Goal: Task Accomplishment & Management: Complete application form

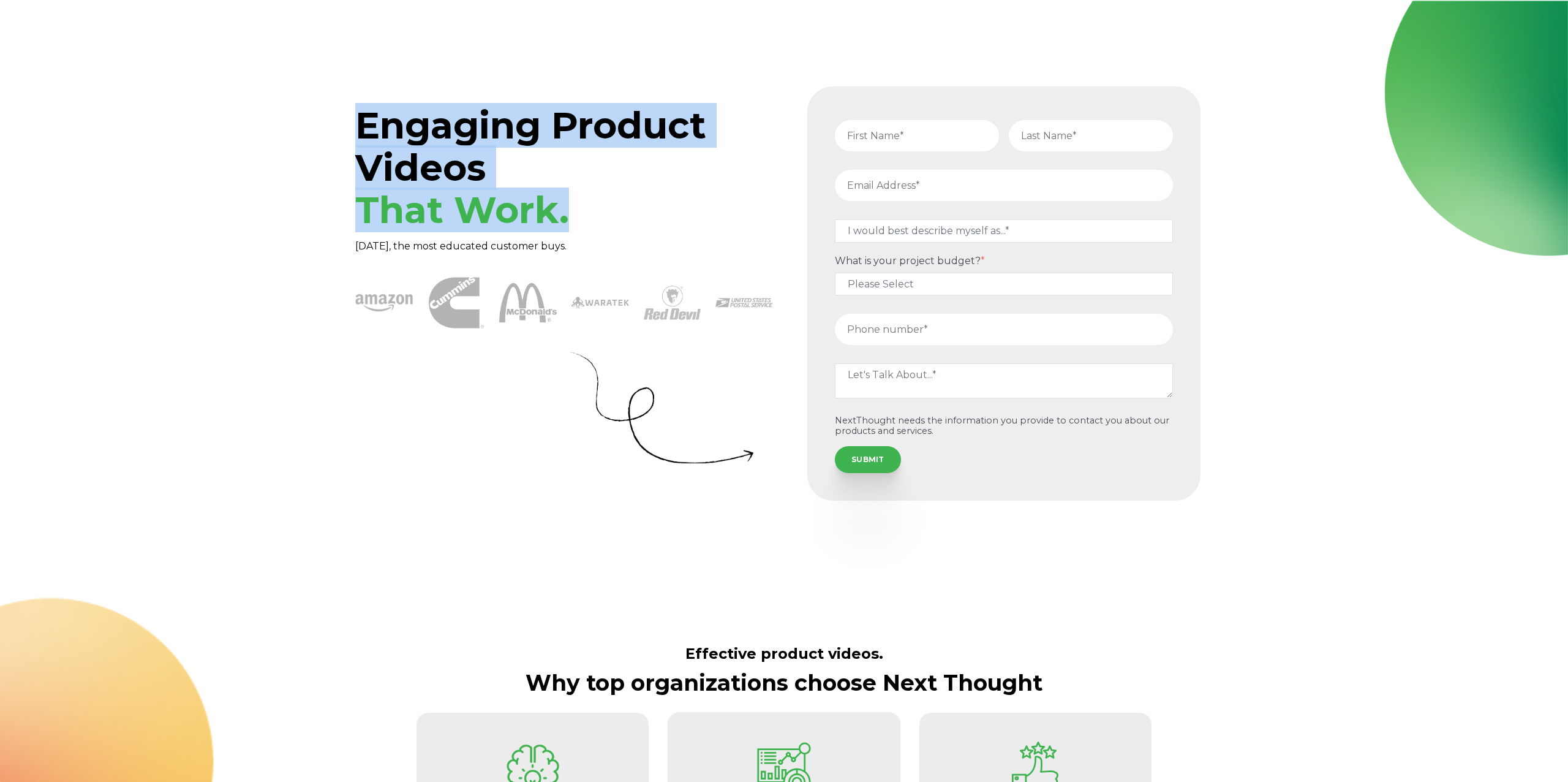
drag, startPoint x: 299, startPoint y: 115, endPoint x: 571, endPoint y: 216, distance: 290.1
click at [571, 216] on div "Engaging Product Videos That Work. Today, the most educated customer buys." at bounding box center [784, 293] width 1568 height 586
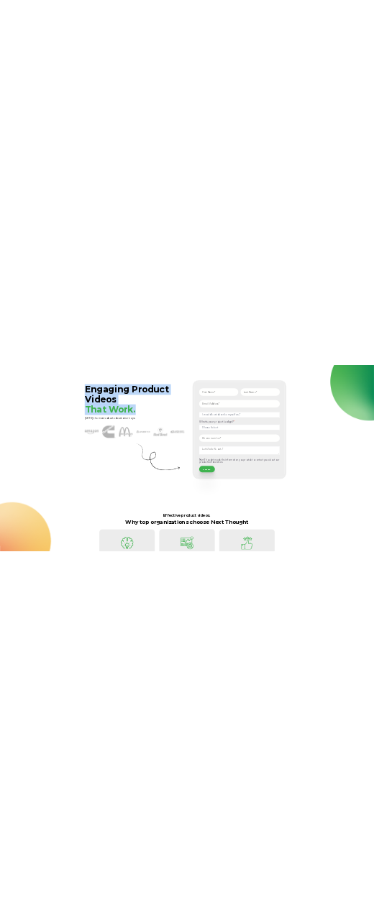
scroll to position [28, 0]
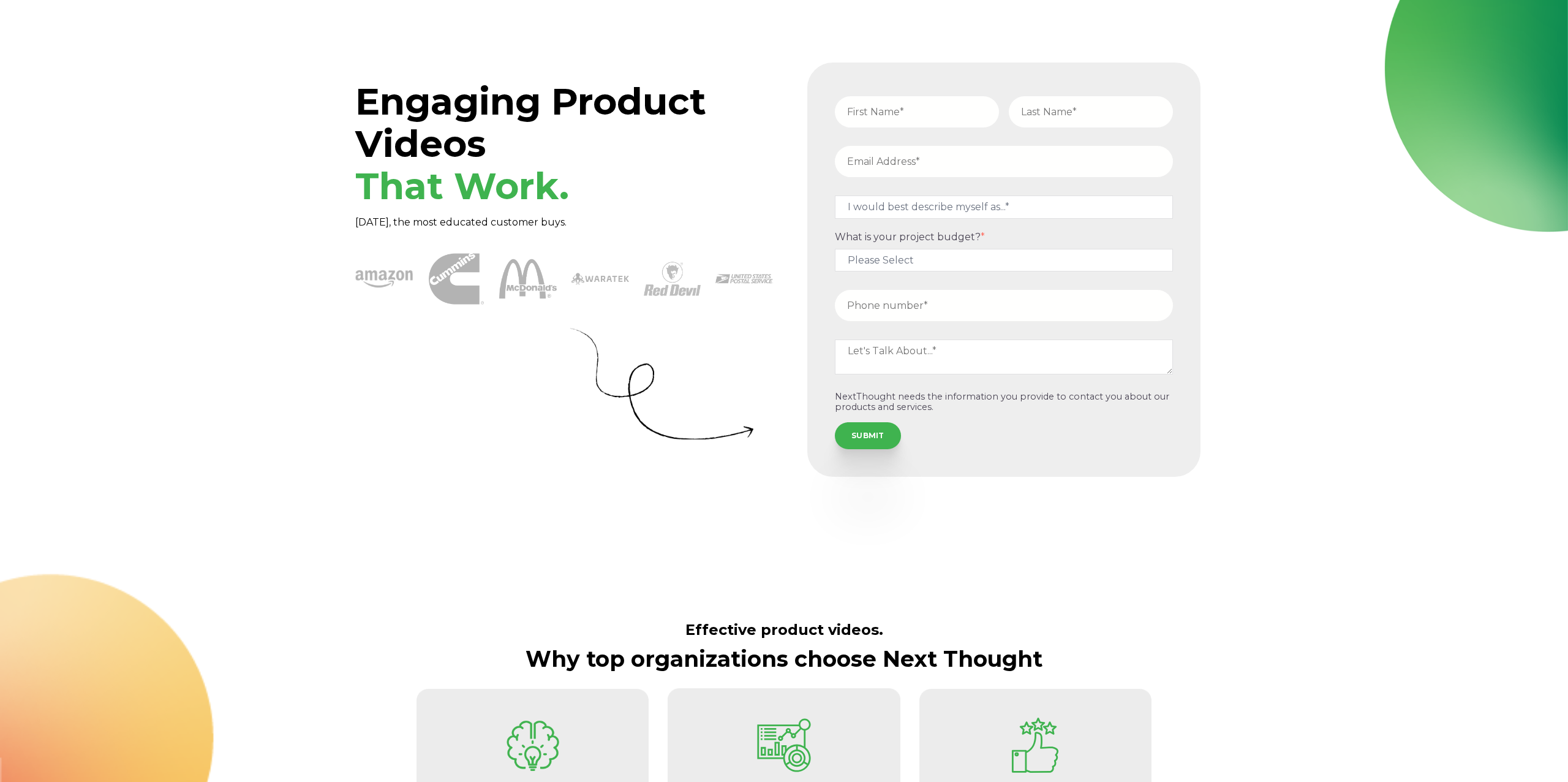
click at [634, 196] on h1 "Engaging Product Videos That Work." at bounding box center [564, 143] width 418 height 127
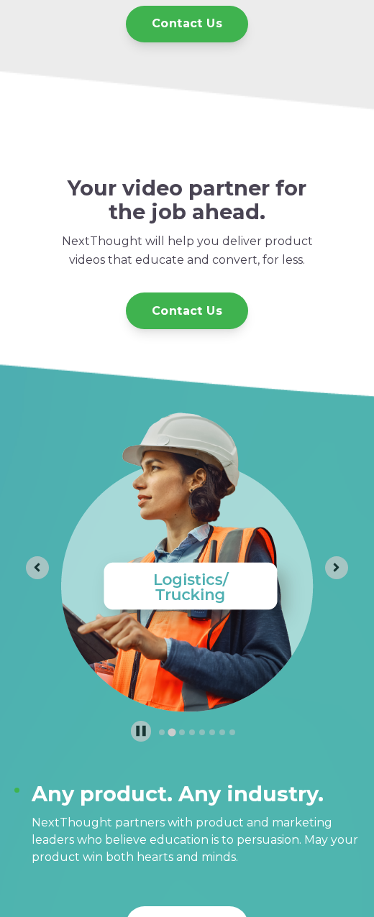
scroll to position [3296, 0]
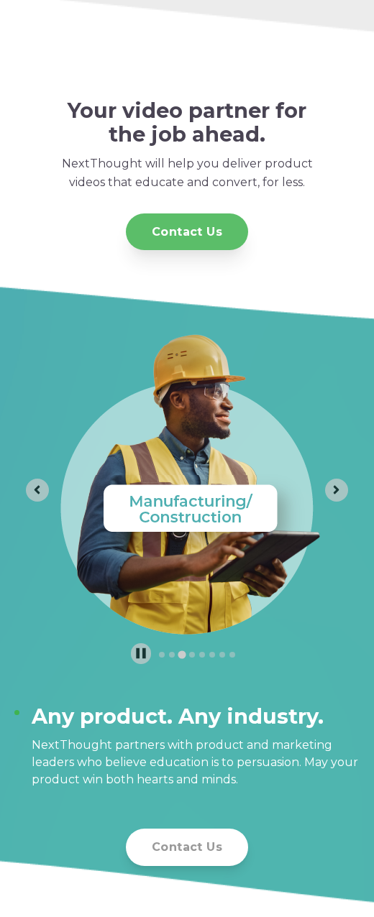
click at [200, 226] on link "Contact Us" at bounding box center [187, 231] width 122 height 37
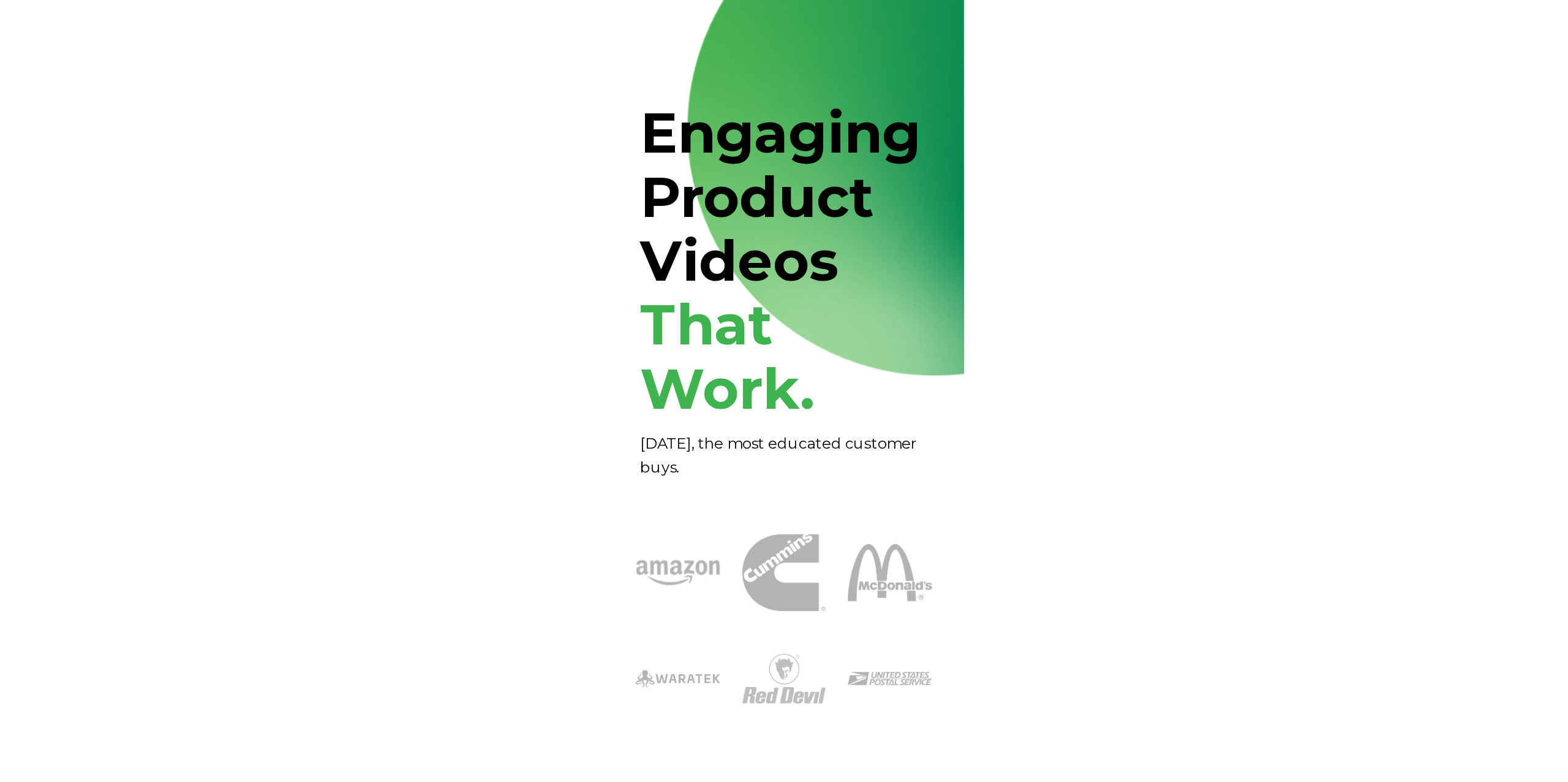
scroll to position [0, 0]
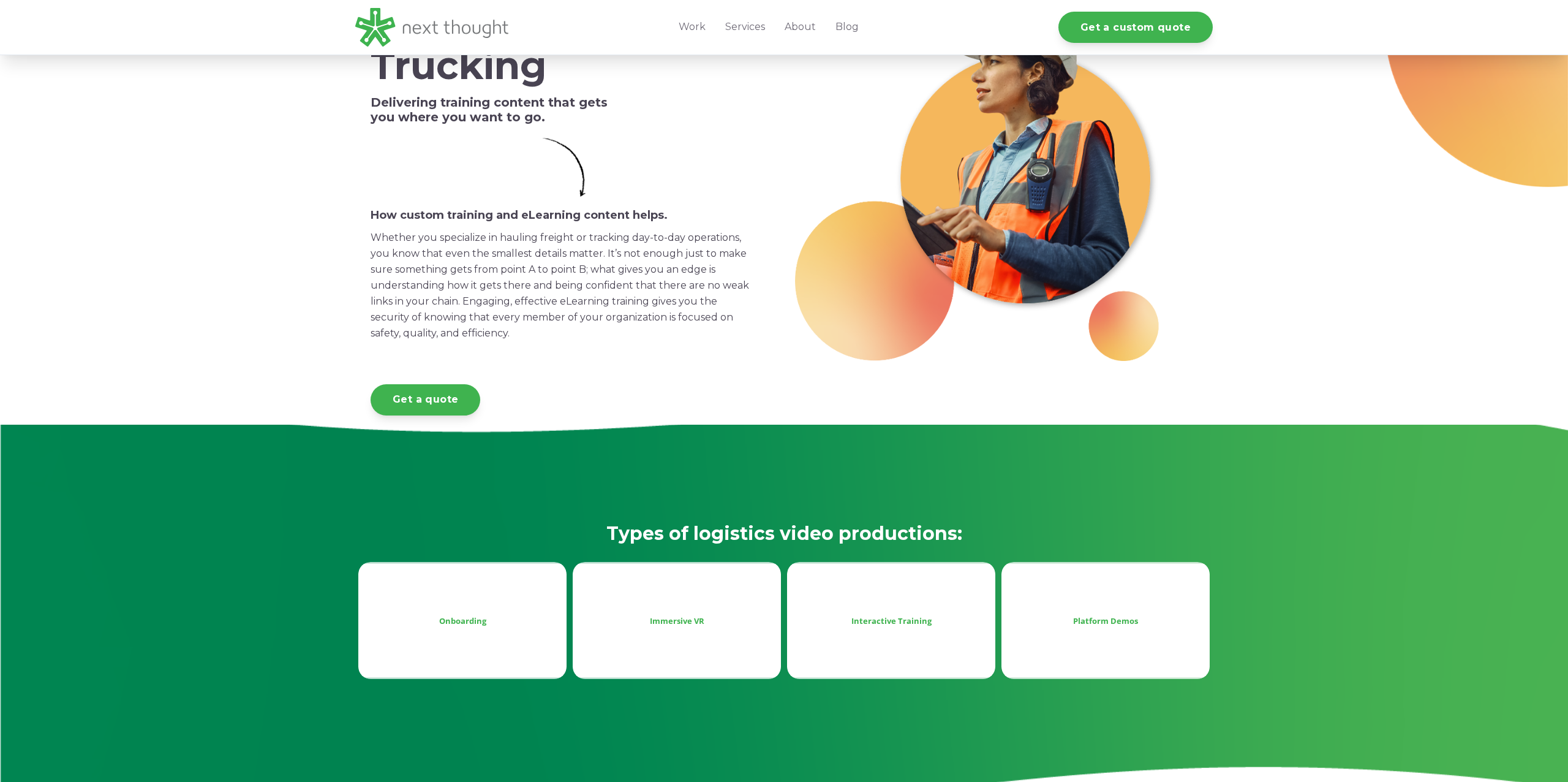
scroll to position [172, 0]
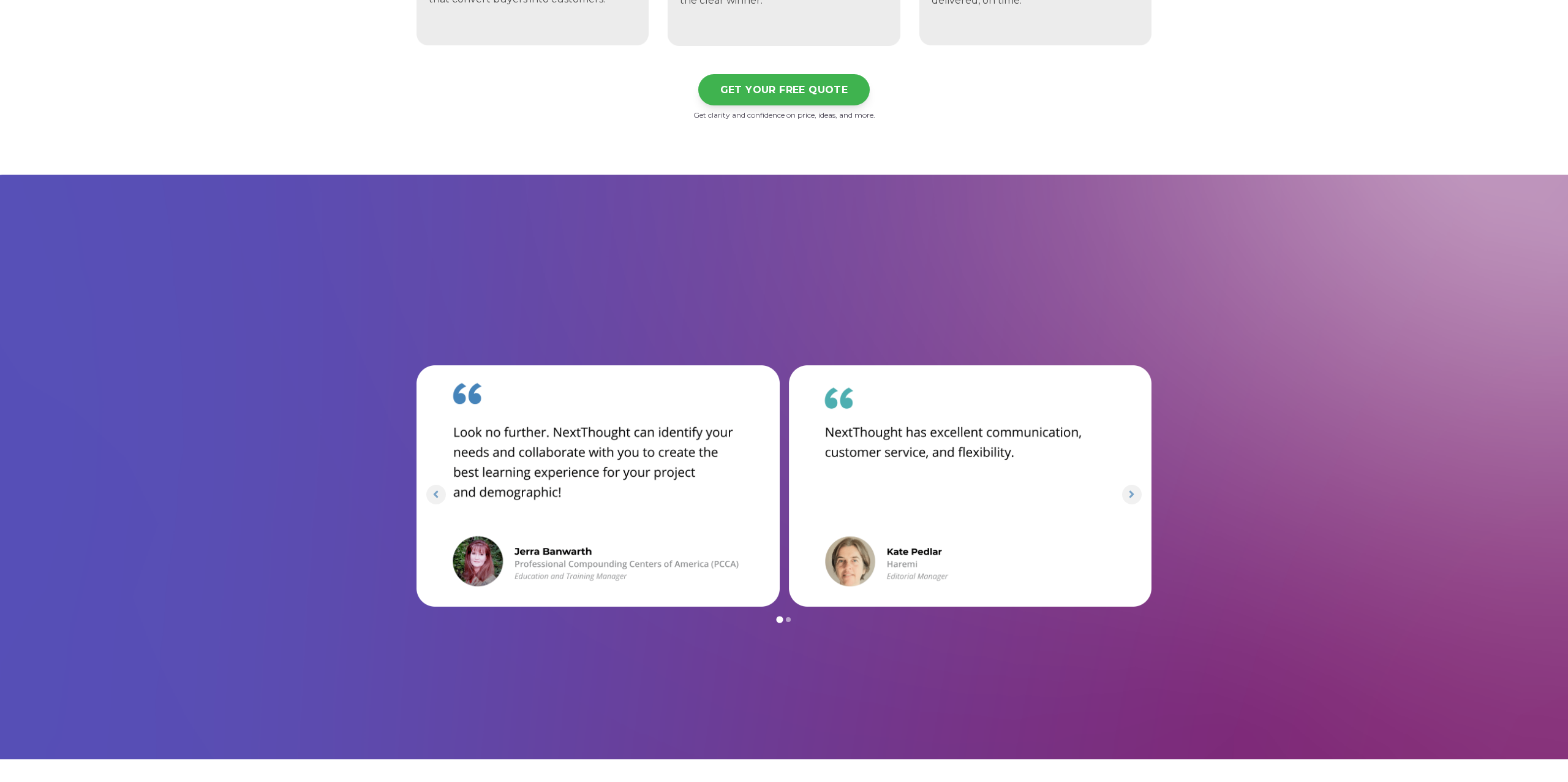
scroll to position [3600, 0]
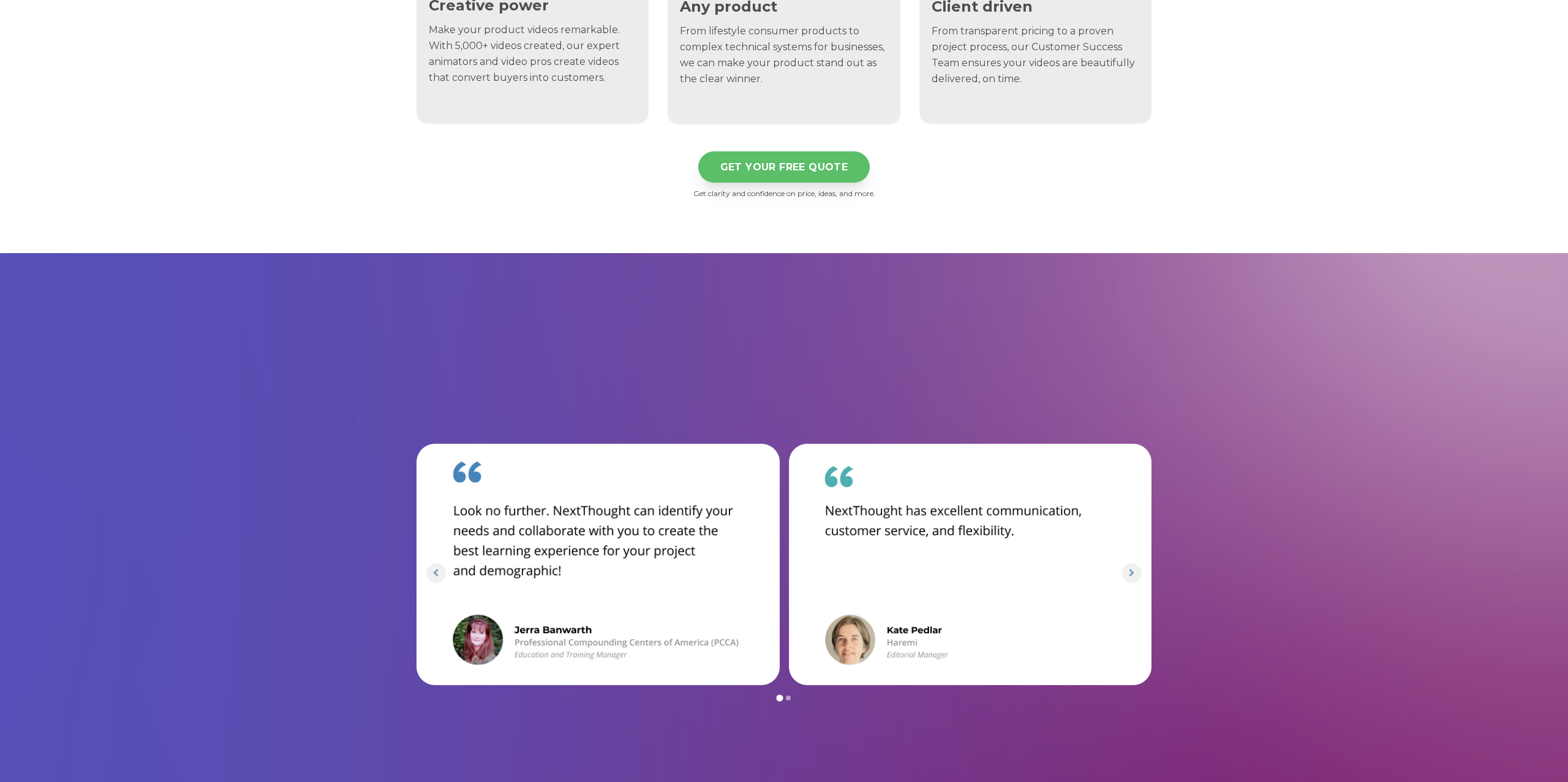
click at [794, 173] on link "GET YOUR FREE QUOTE" at bounding box center [784, 166] width 172 height 32
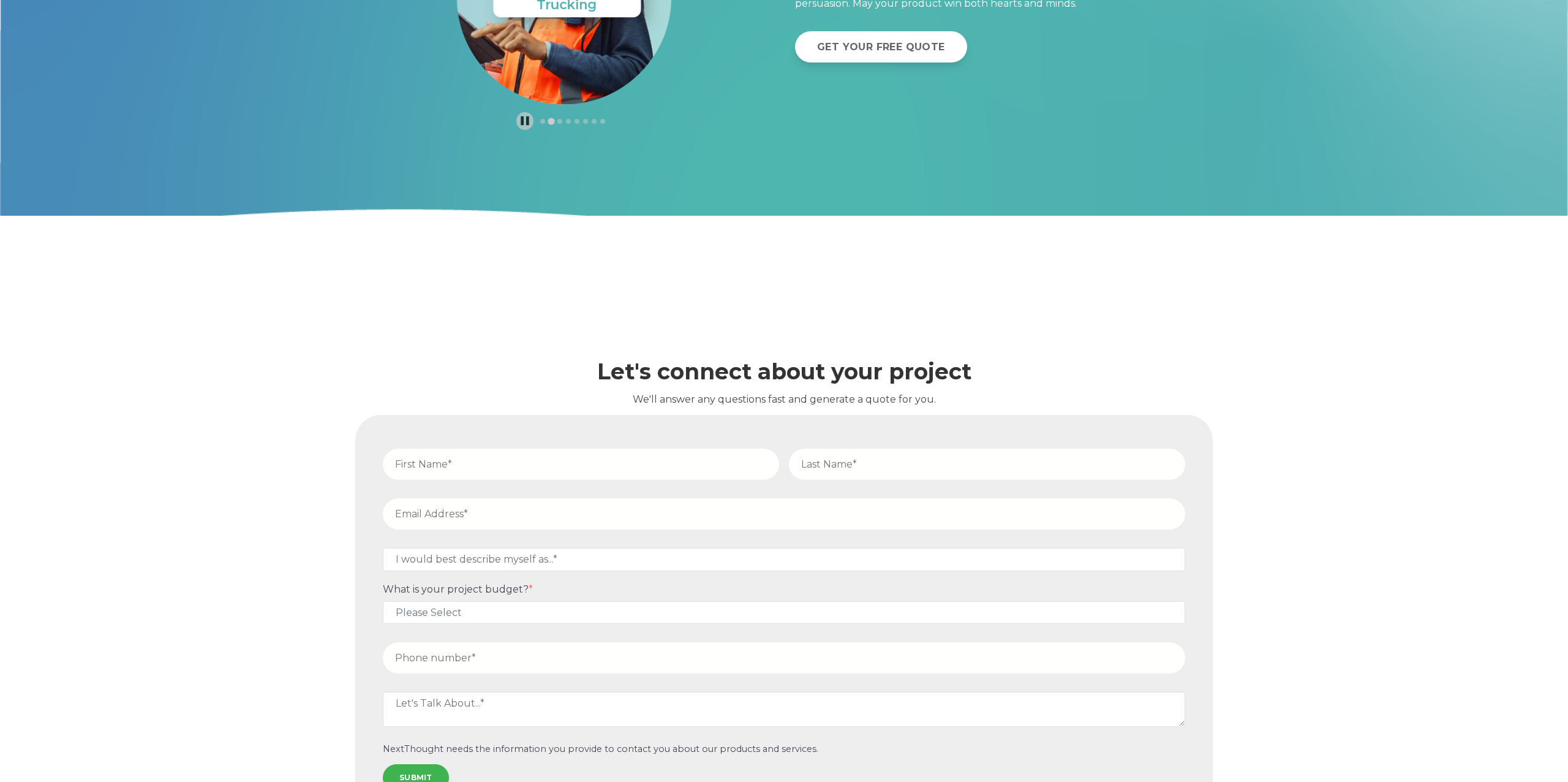
scroll to position [5020, 0]
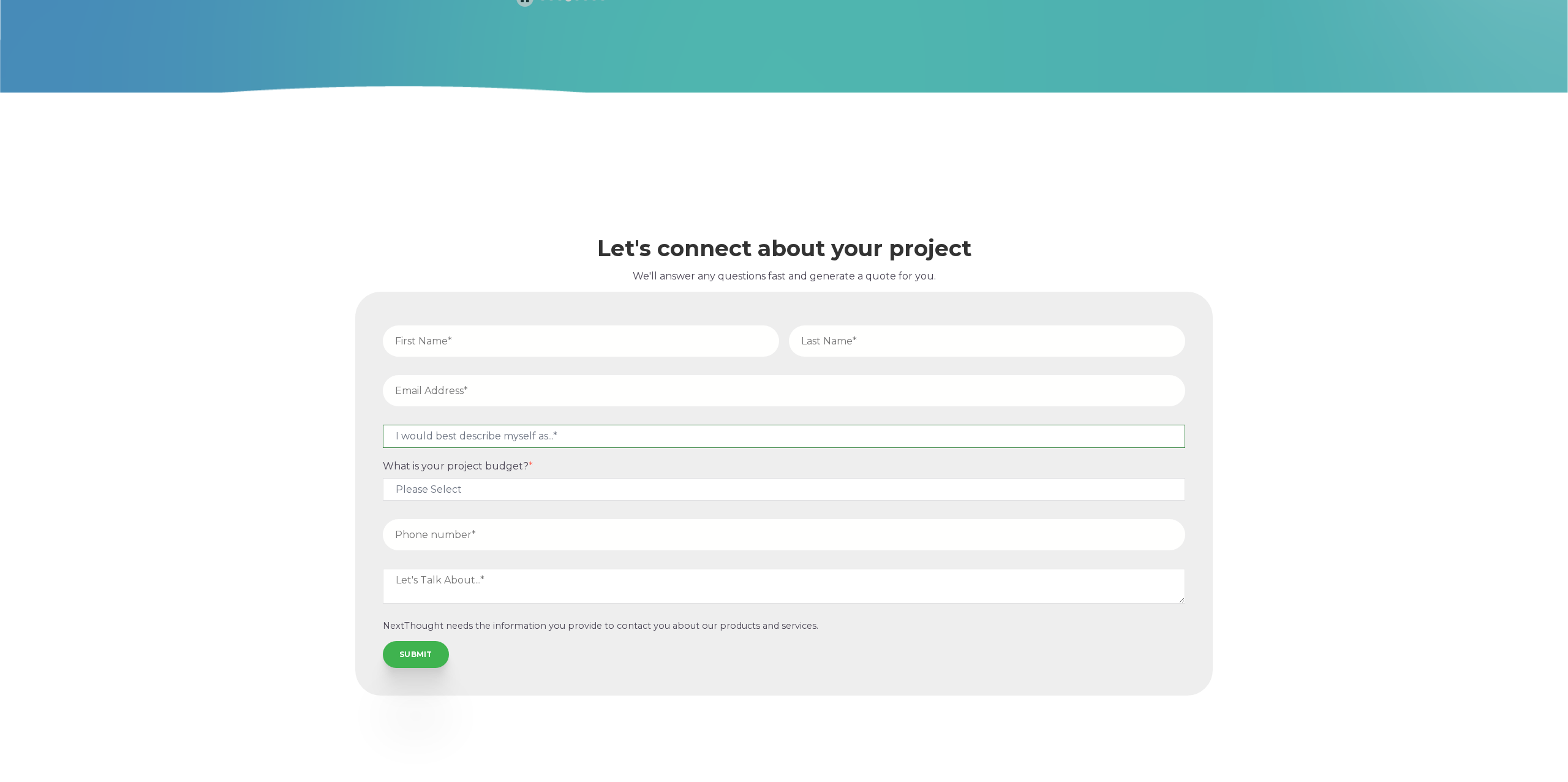
click at [626, 443] on select "I would best describe myself as...* Other I am an executive or owner of a compa…" at bounding box center [784, 436] width 802 height 23
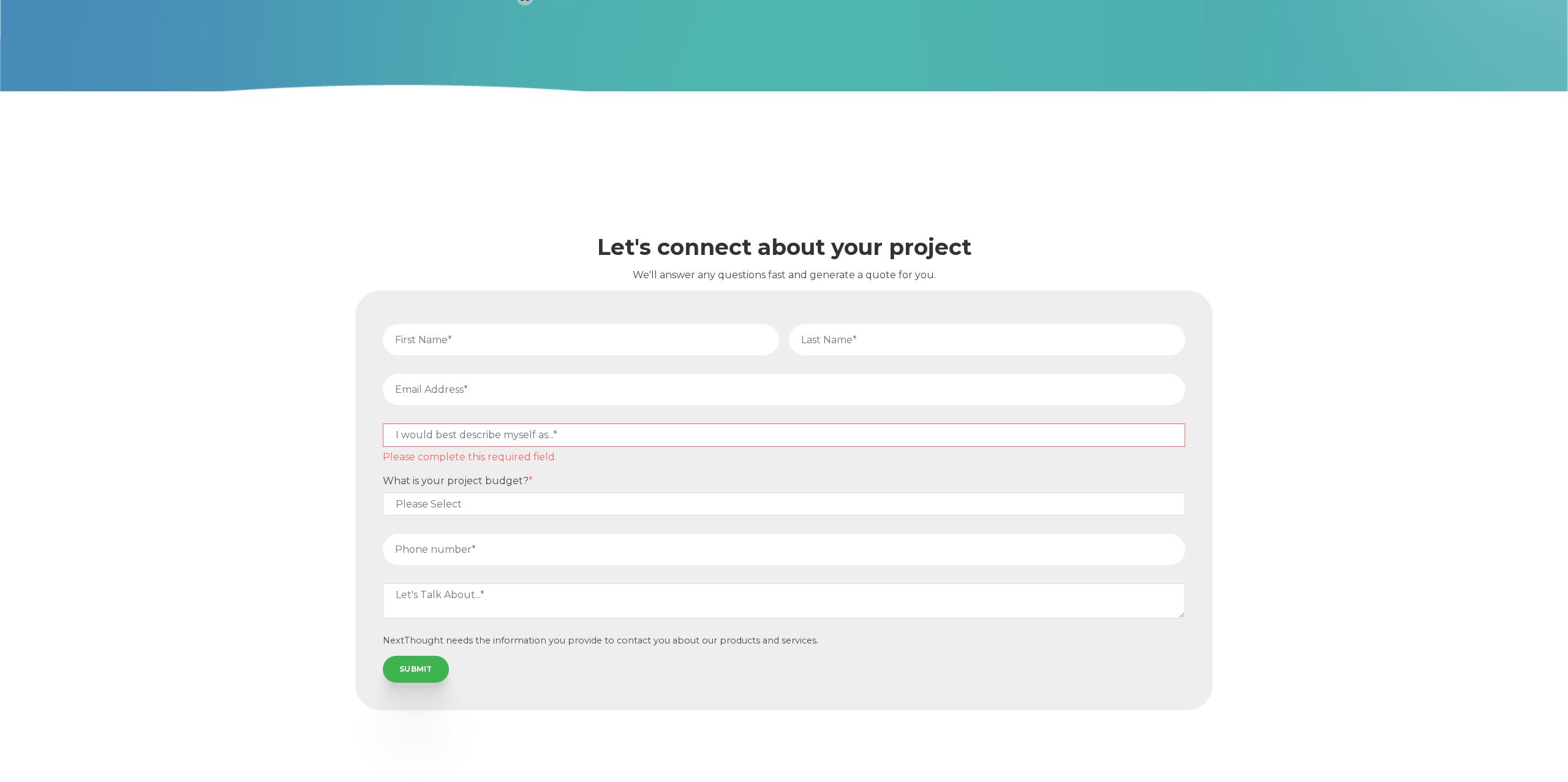
drag, startPoint x: 531, startPoint y: 477, endPoint x: 516, endPoint y: 472, distance: 15.8
click at [516, 472] on form "I would best describe myself as...* Other I am an executive or owner of a compa…" at bounding box center [784, 500] width 843 height 405
